Goal: Transaction & Acquisition: Purchase product/service

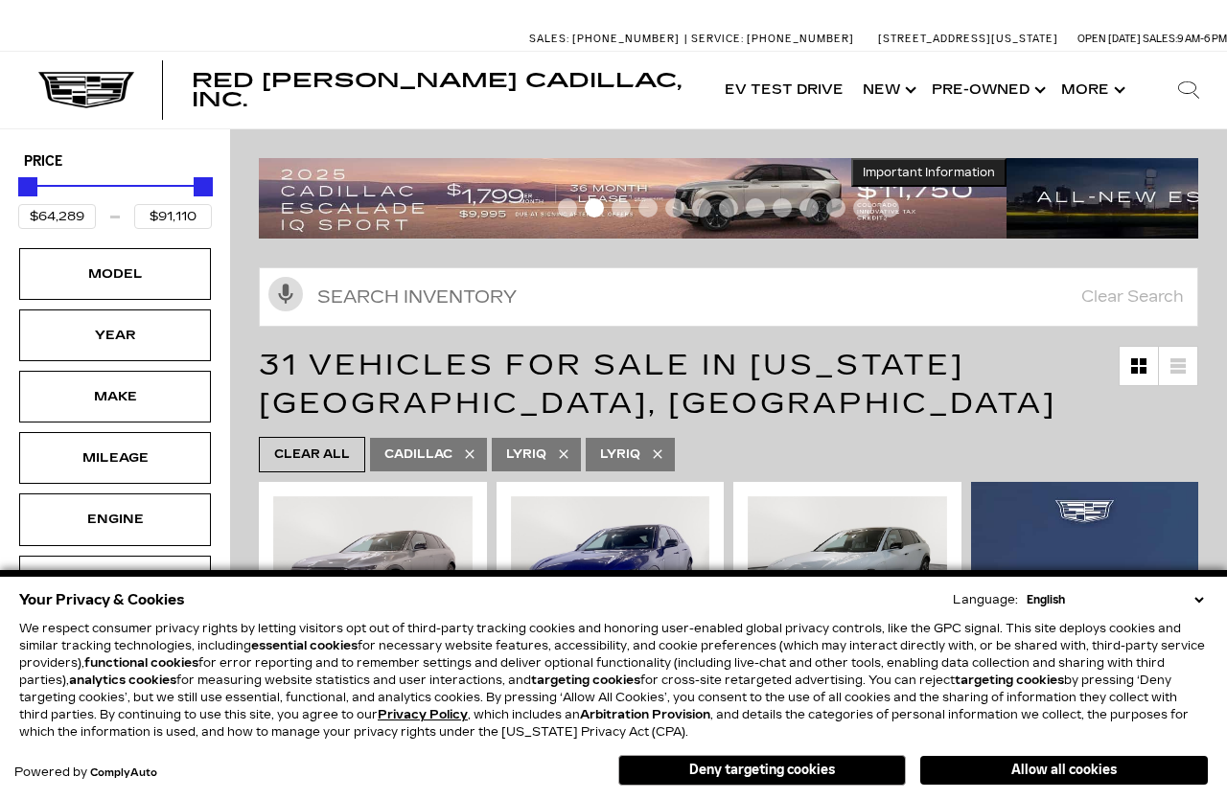
click at [1136, 764] on button "Allow all cookies" at bounding box center [1064, 770] width 288 height 29
click at [1118, 763] on span "My Profile" at bounding box center [1147, 775] width 115 height 27
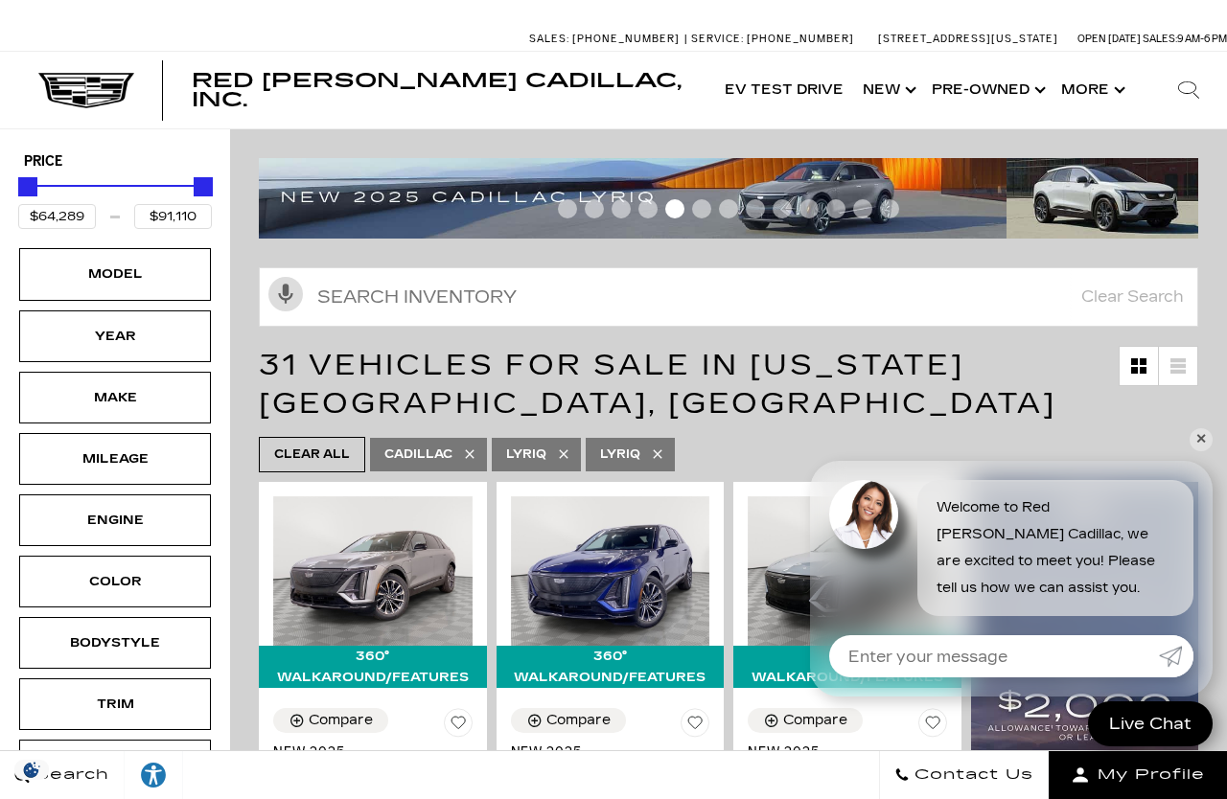
click at [254, 90] on span "Red [PERSON_NAME] Cadillac, Inc." at bounding box center [437, 90] width 490 height 42
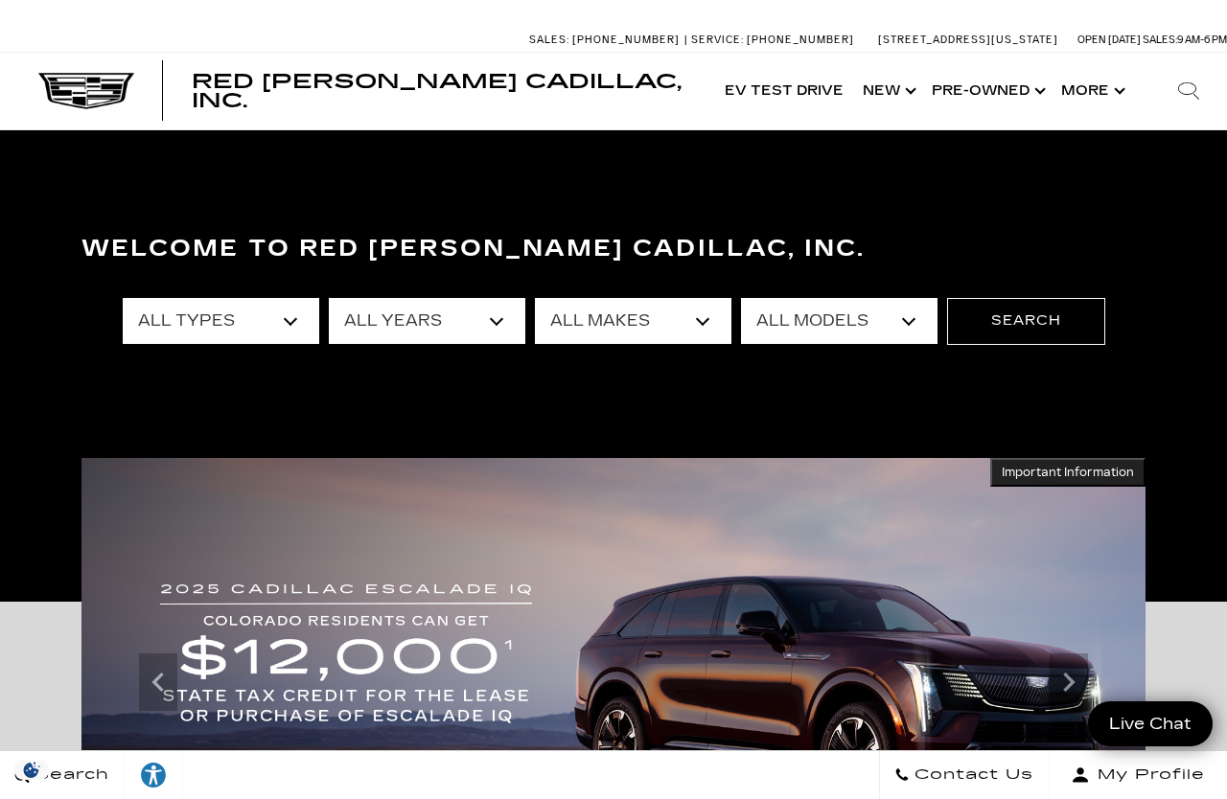
click at [1107, 94] on button "Show More" at bounding box center [1091, 91] width 80 height 77
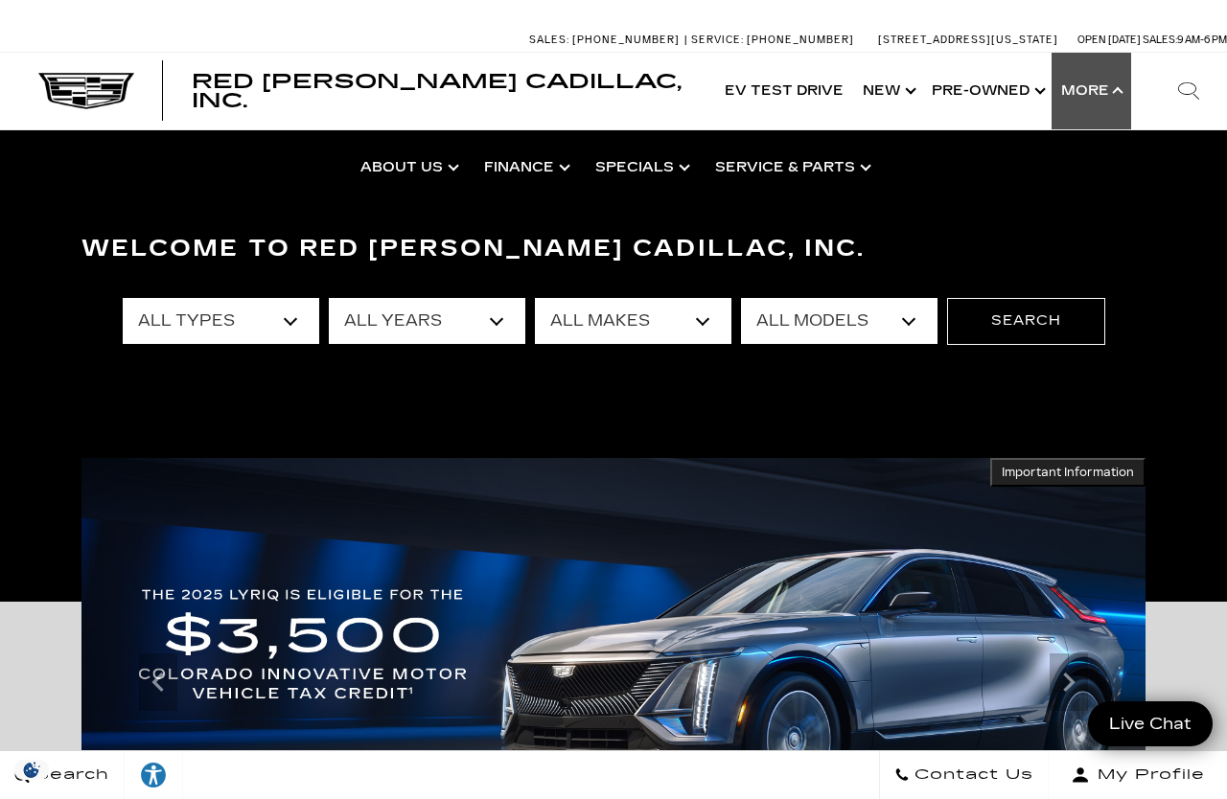
click at [1106, 98] on button "Show More" at bounding box center [1091, 91] width 80 height 77
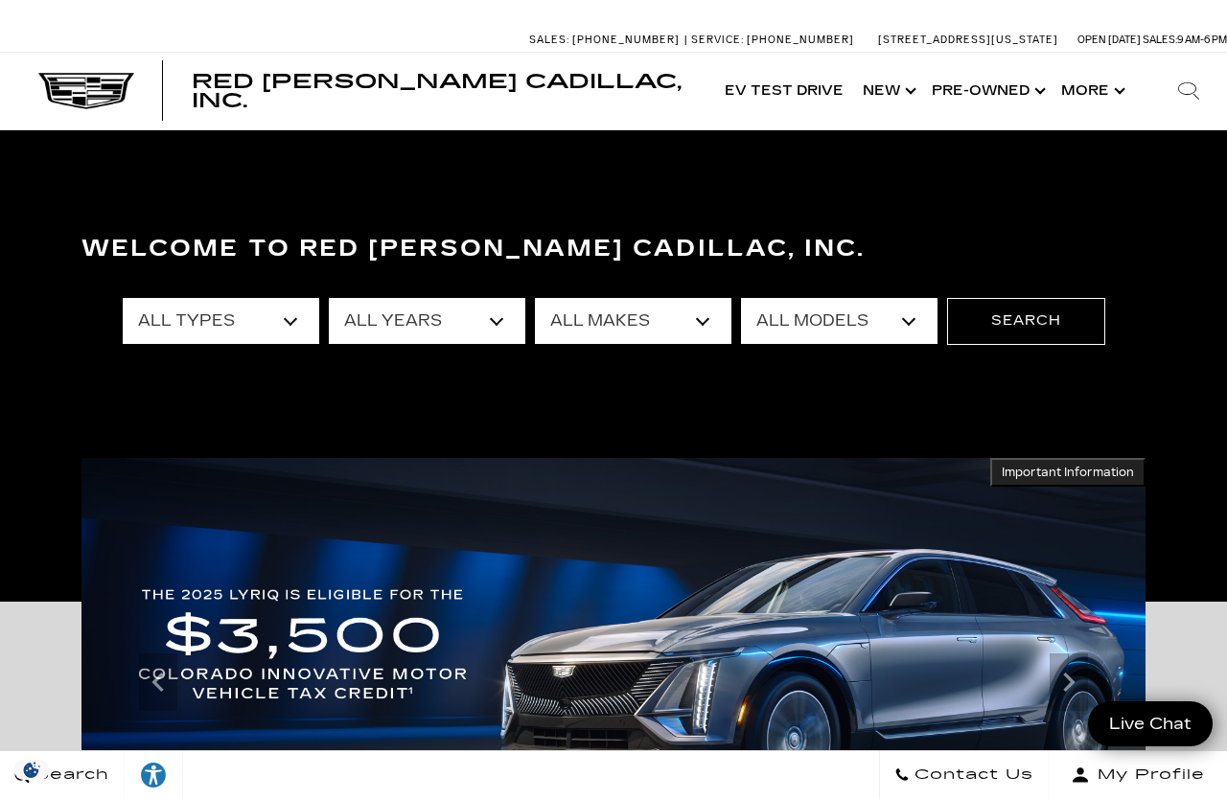
click at [1102, 97] on button "Show More" at bounding box center [1091, 91] width 80 height 77
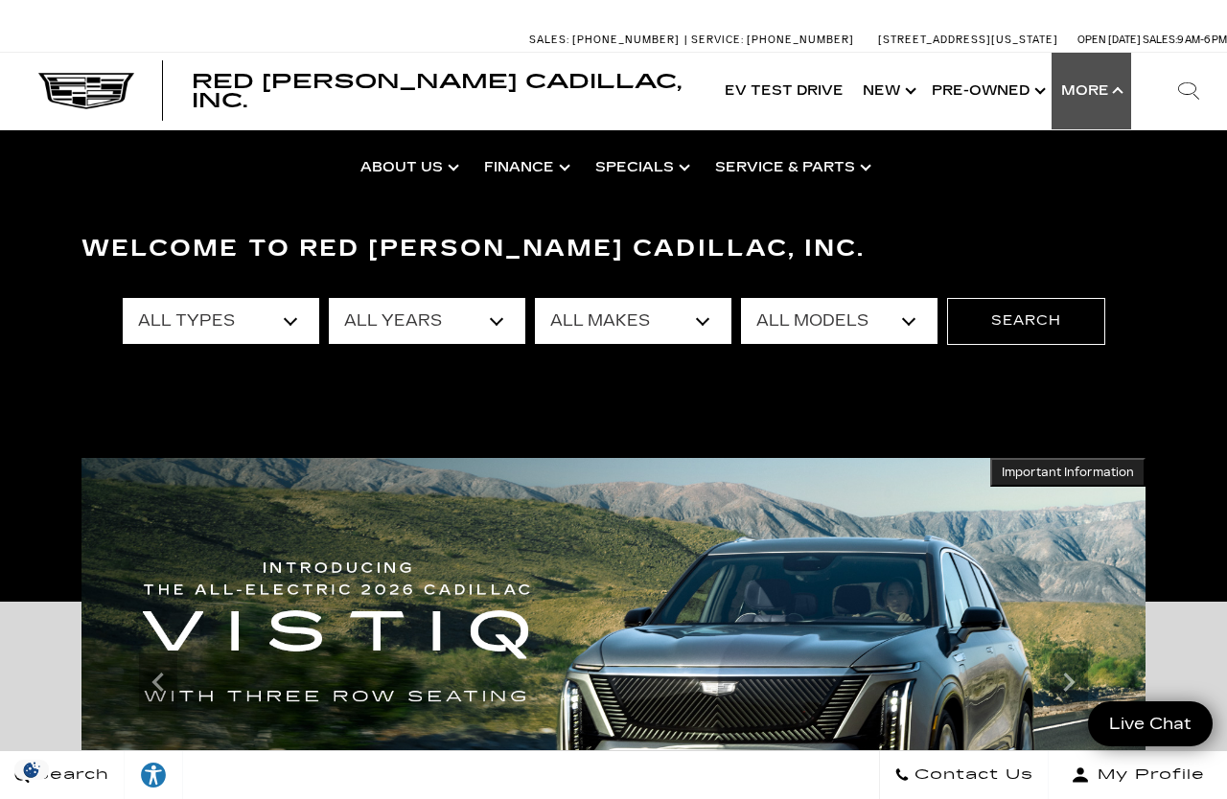
click at [0, 0] on link "Meet Our Staff" at bounding box center [0, 0] width 0 height 0
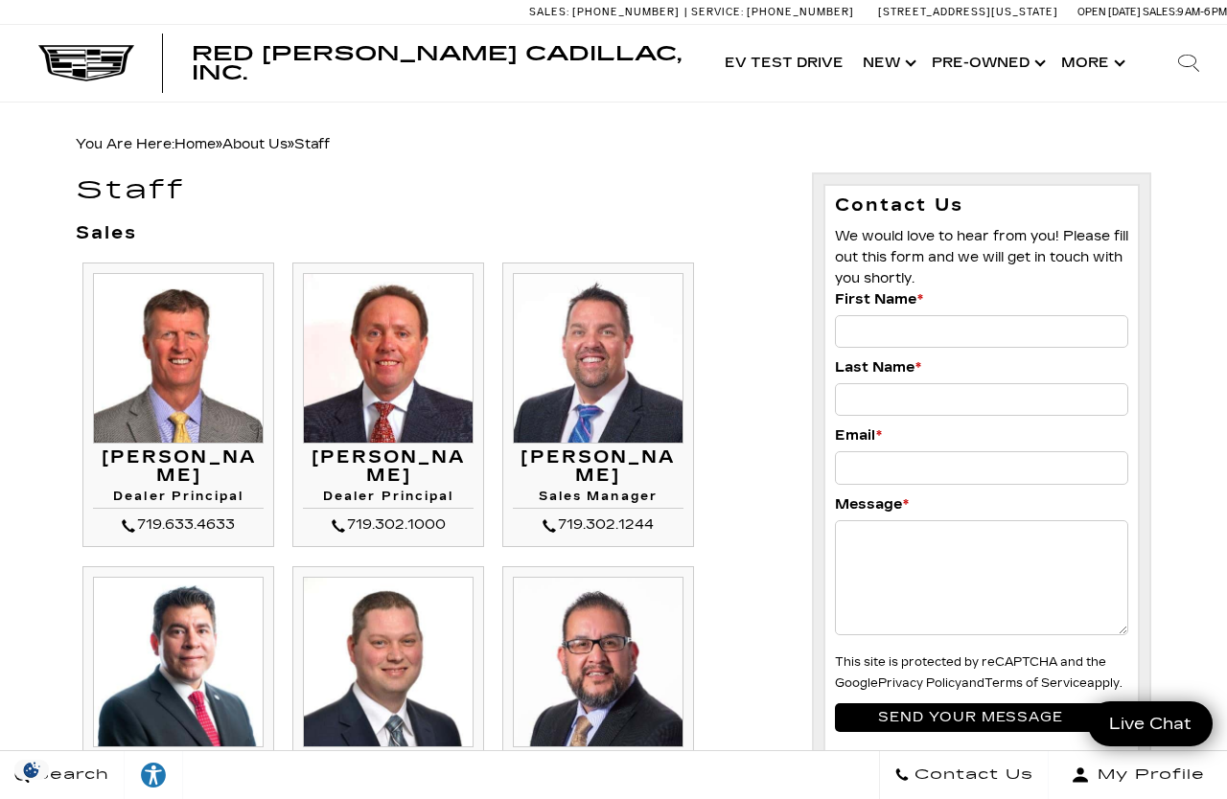
click at [884, 69] on link "Show New" at bounding box center [887, 63] width 69 height 77
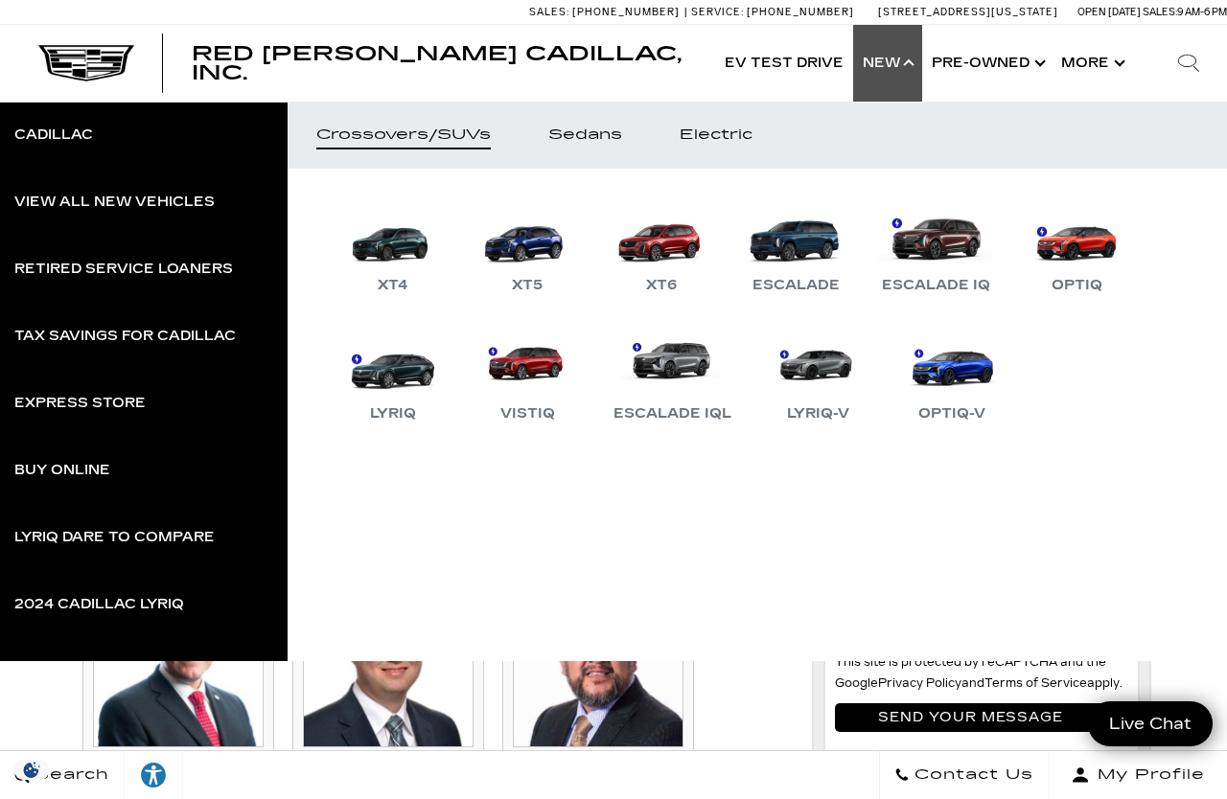
click at [403, 387] on link "LYRIQ" at bounding box center [392, 376] width 115 height 100
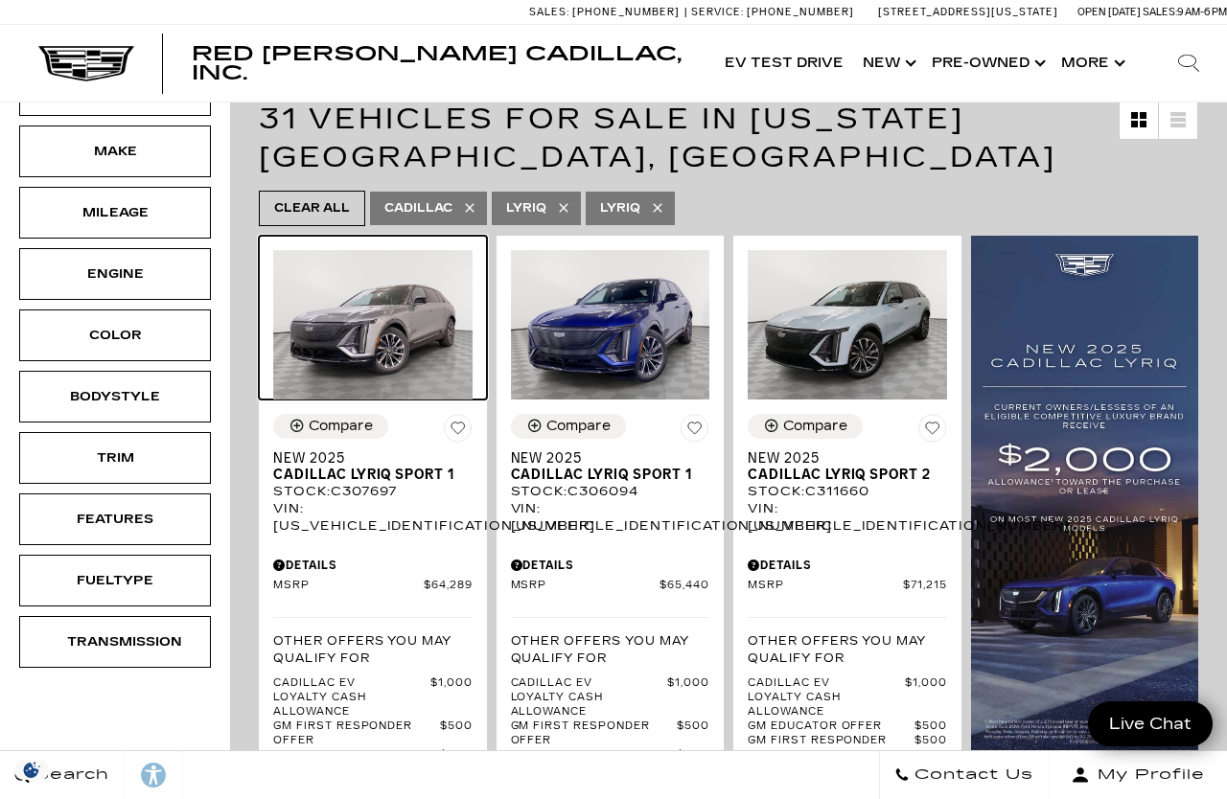
click at [342, 345] on img at bounding box center [372, 325] width 199 height 150
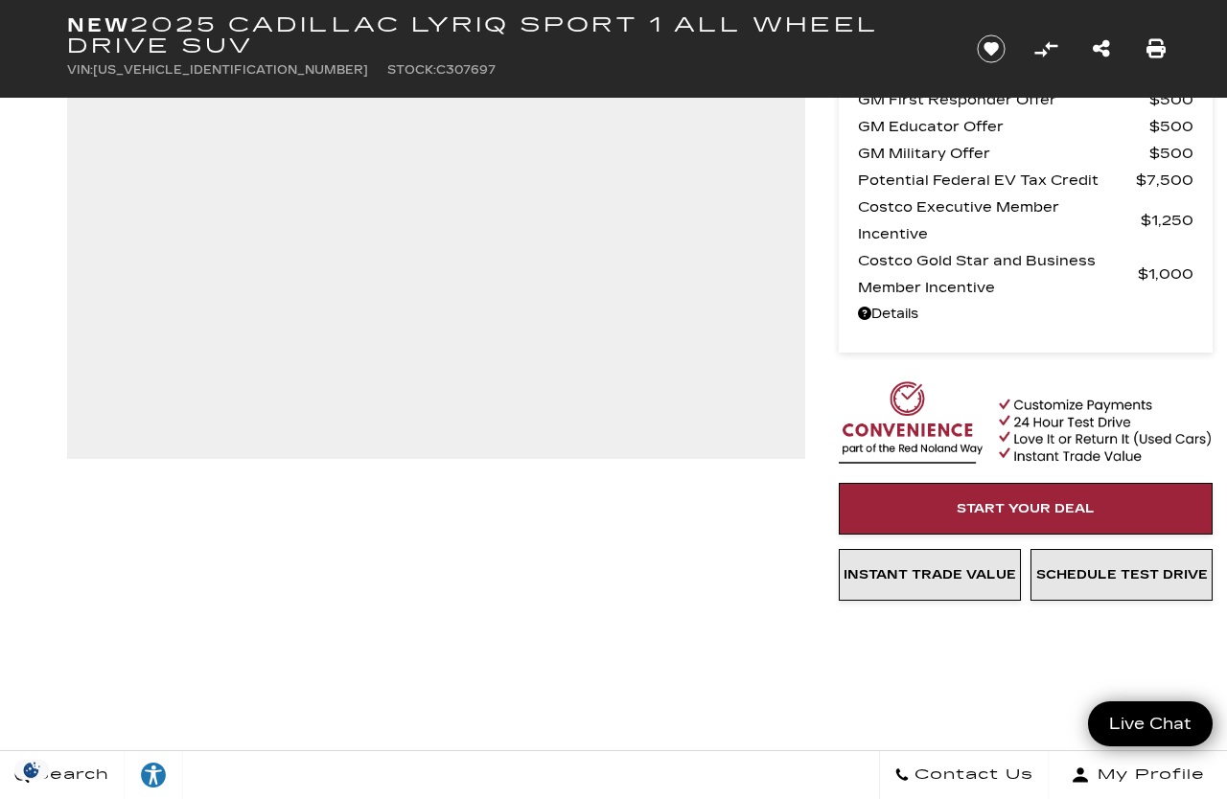
scroll to position [363, 0]
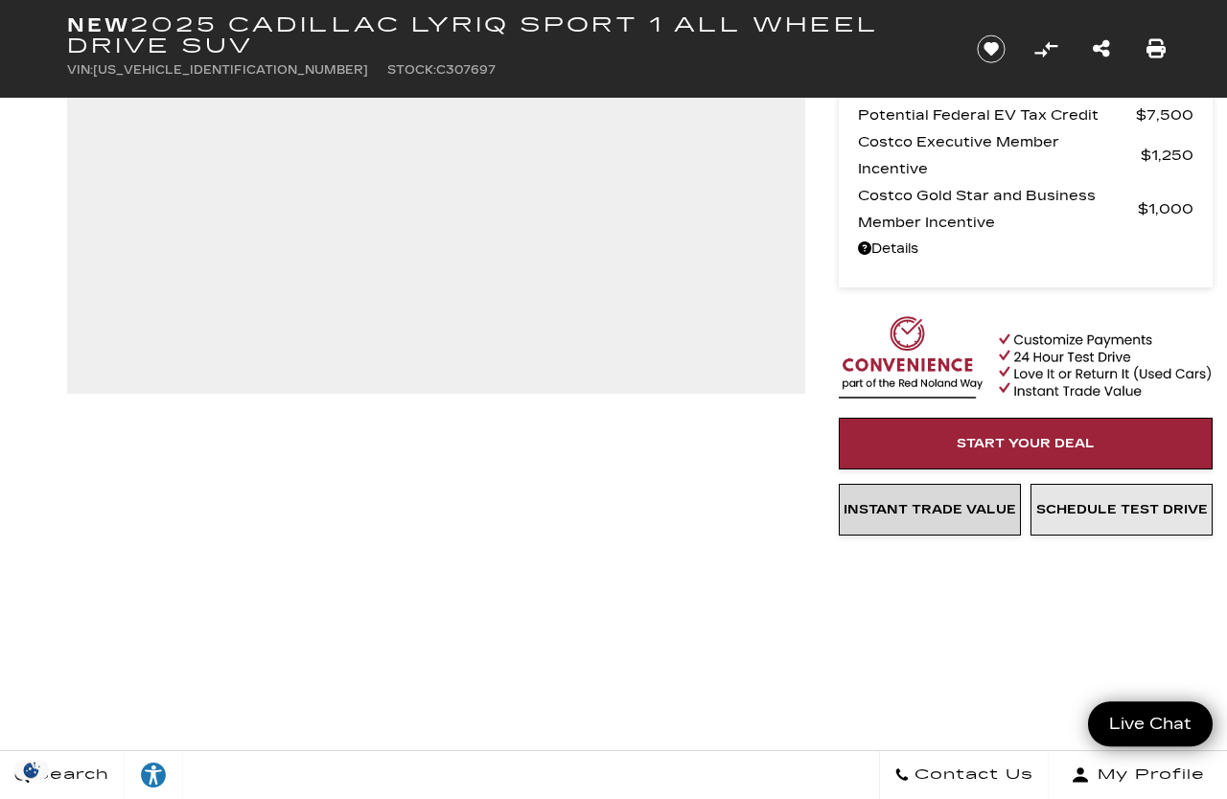
click at [957, 525] on link "Instant Trade Value" at bounding box center [930, 510] width 182 height 52
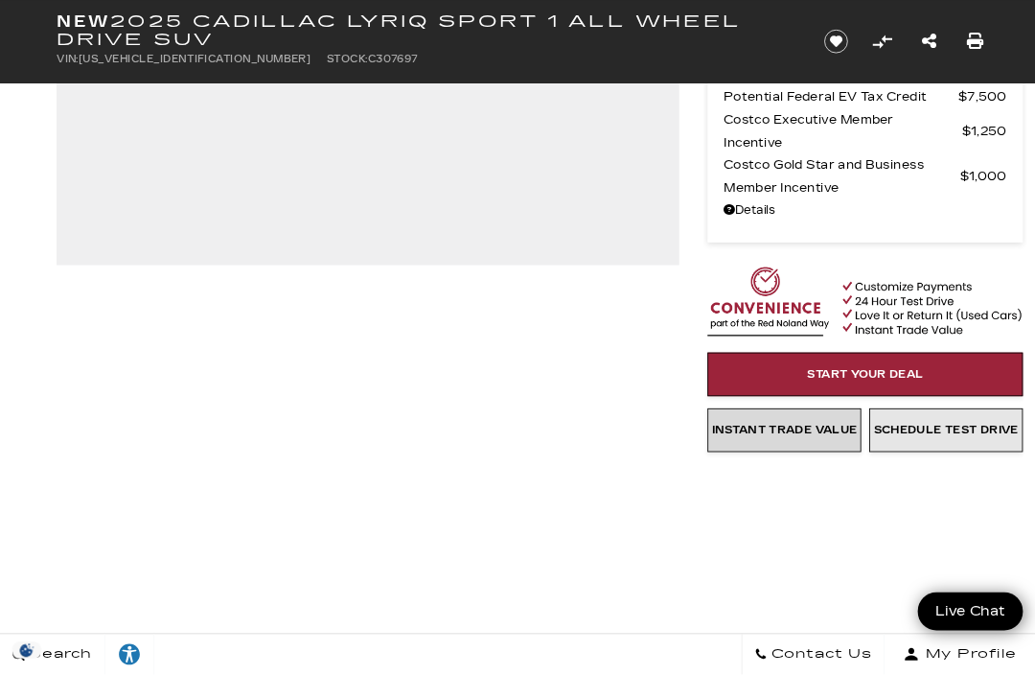
scroll to position [463, 0]
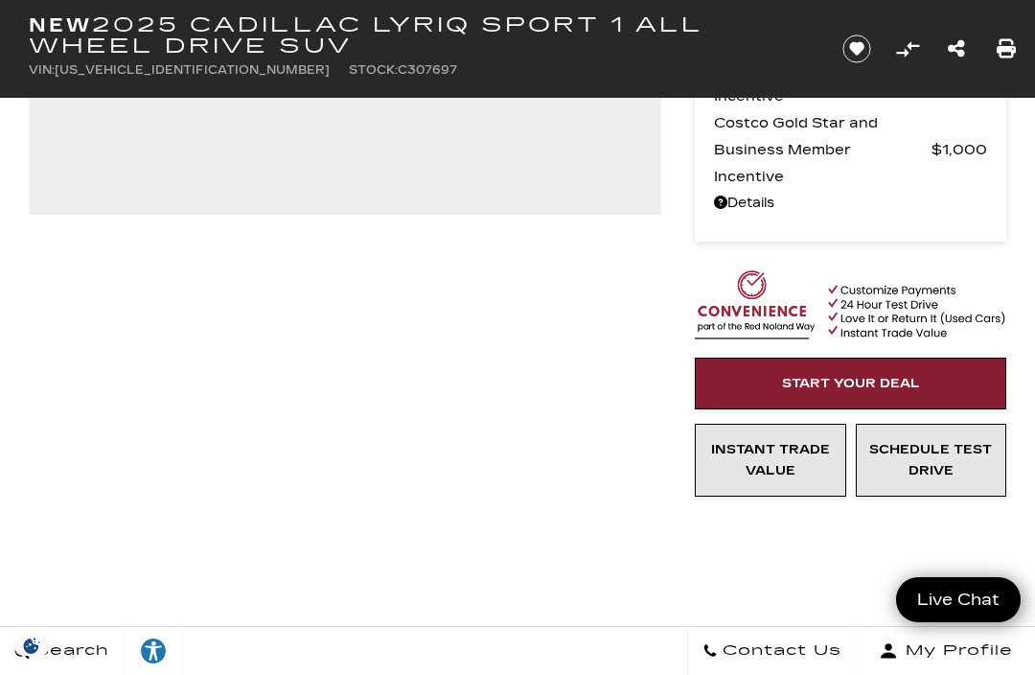
click at [934, 376] on link "Start Your Deal" at bounding box center [850, 383] width 311 height 52
